Goal: Task Accomplishment & Management: Manage account settings

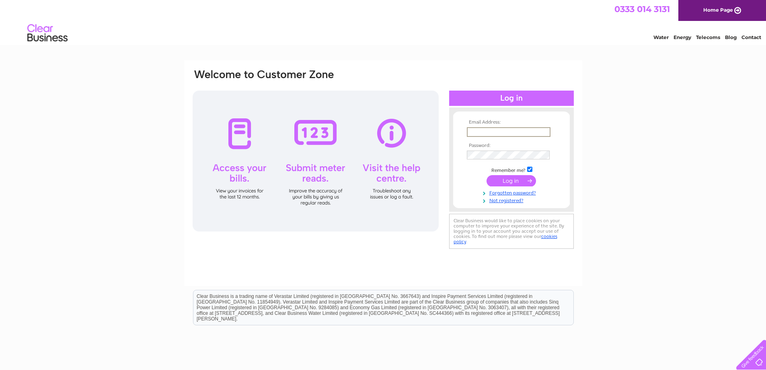
click at [494, 132] on input "text" at bounding box center [509, 132] width 84 height 10
click at [494, 127] on input "text" at bounding box center [508, 131] width 83 height 9
type input "CJP@cliffordtalbot.co.uk"
click at [519, 182] on input "submit" at bounding box center [511, 180] width 49 height 11
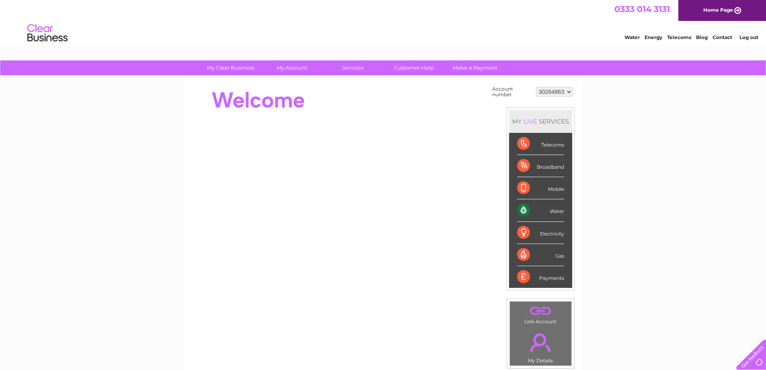
scroll to position [150, 0]
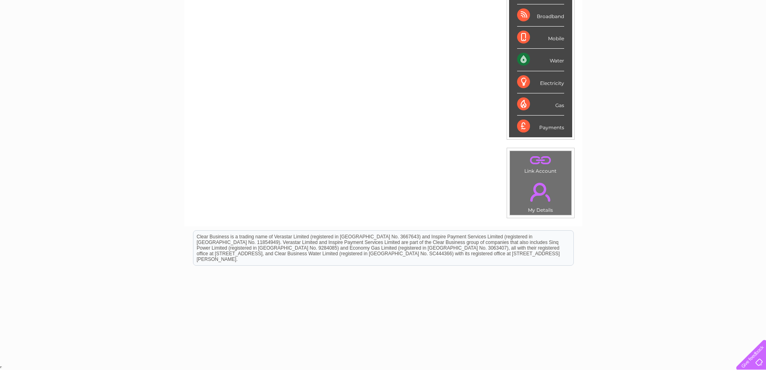
click at [755, 362] on div at bounding box center [749, 352] width 33 height 33
click at [754, 366] on div at bounding box center [749, 352] width 33 height 33
click at [656, 134] on div "My Clear Business Login Details My Details My Preferences Link Account My Accou…" at bounding box center [383, 137] width 766 height 454
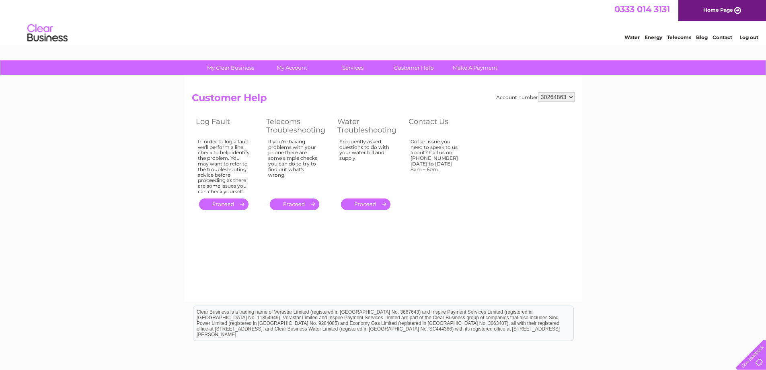
click at [250, 170] on div "Got an issue you need to speak to us about? Call us on [PHONE_NUMBER] [DATE] to…" at bounding box center [224, 167] width 52 height 56
click at [250, 163] on div "Got an issue you need to speak to us about? Call us on [PHONE_NUMBER] [DATE] to…" at bounding box center [224, 167] width 52 height 56
